Goal: Navigation & Orientation: Find specific page/section

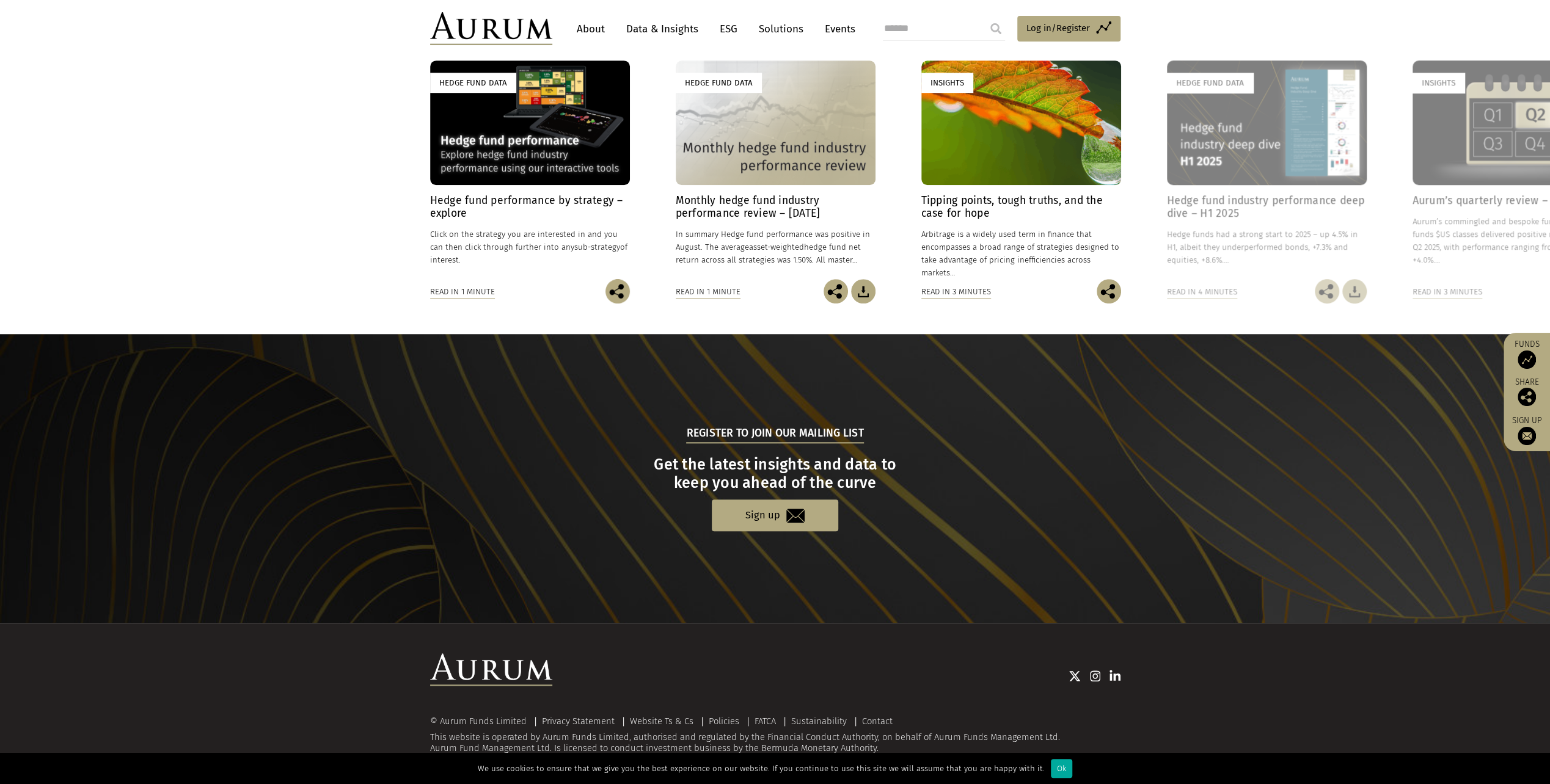
drag, startPoint x: 1094, startPoint y: 543, endPoint x: 1102, endPoint y: 564, distance: 22.5
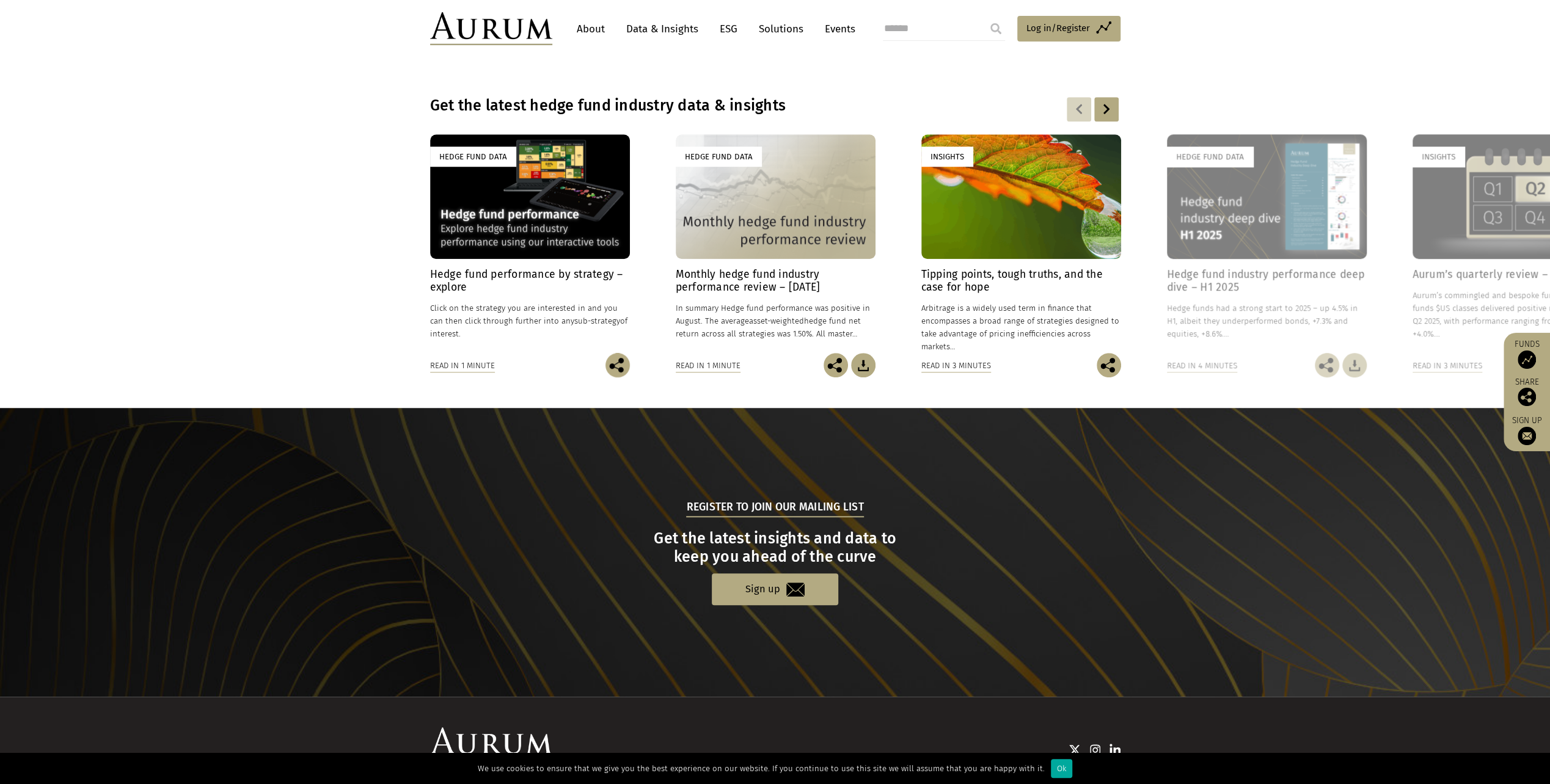
drag, startPoint x: 1004, startPoint y: 520, endPoint x: 1007, endPoint y: 585, distance: 65.1
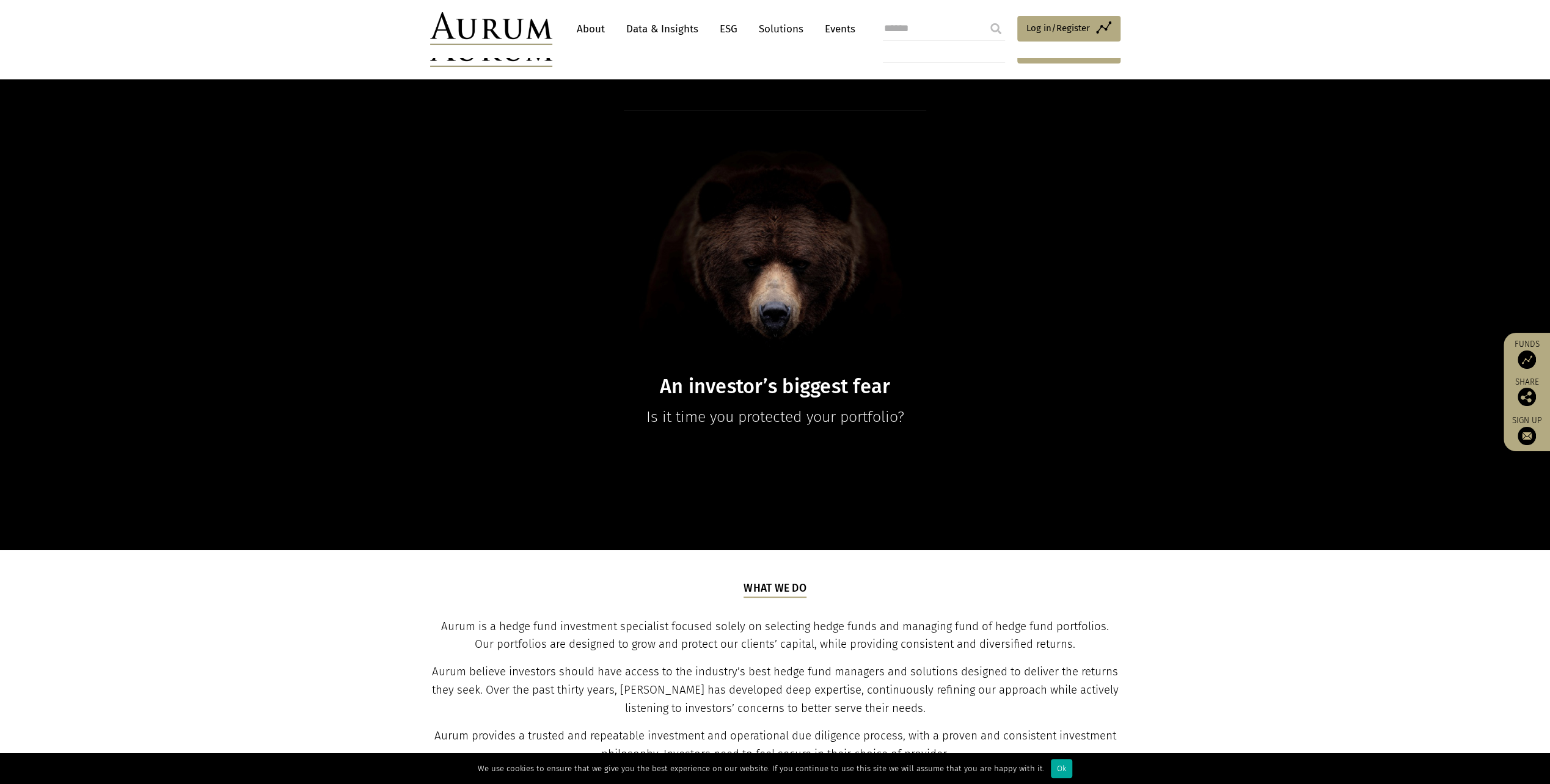
drag, startPoint x: 1013, startPoint y: 602, endPoint x: 911, endPoint y: 229, distance: 386.7
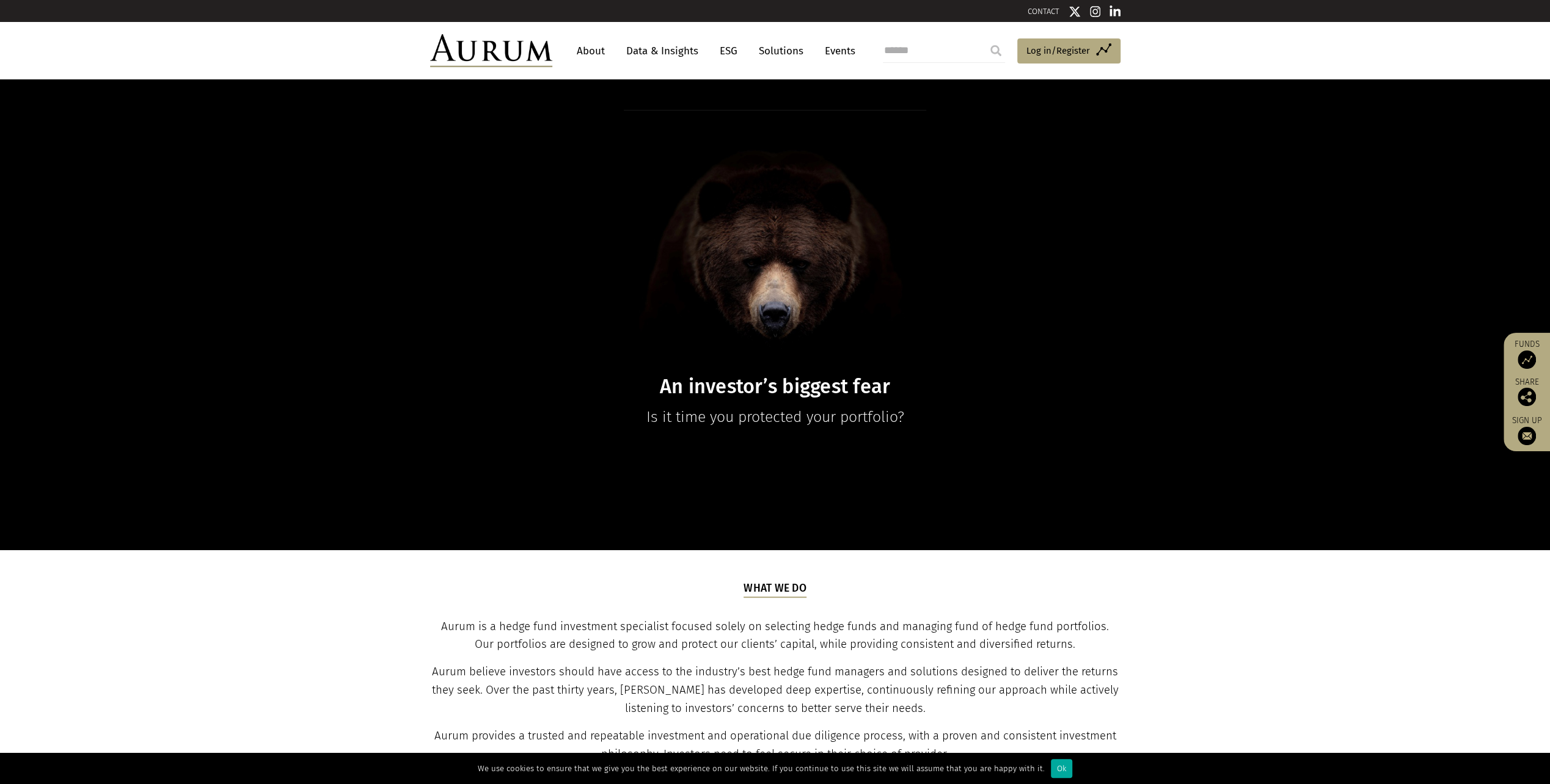
click at [594, 46] on link "About" at bounding box center [590, 50] width 41 height 23
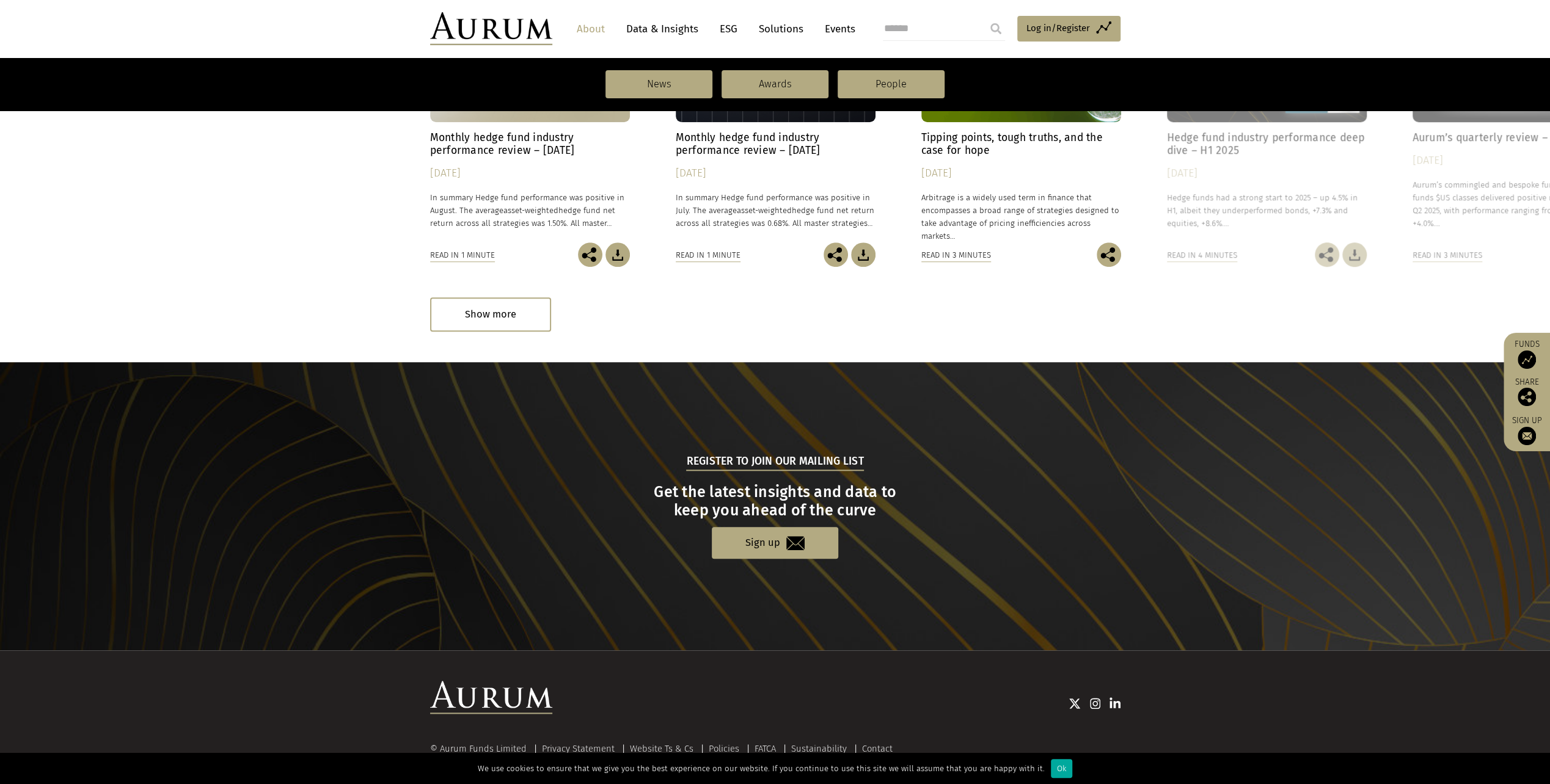
scroll to position [1037, 0]
